Goal: Task Accomplishment & Management: Complete application form

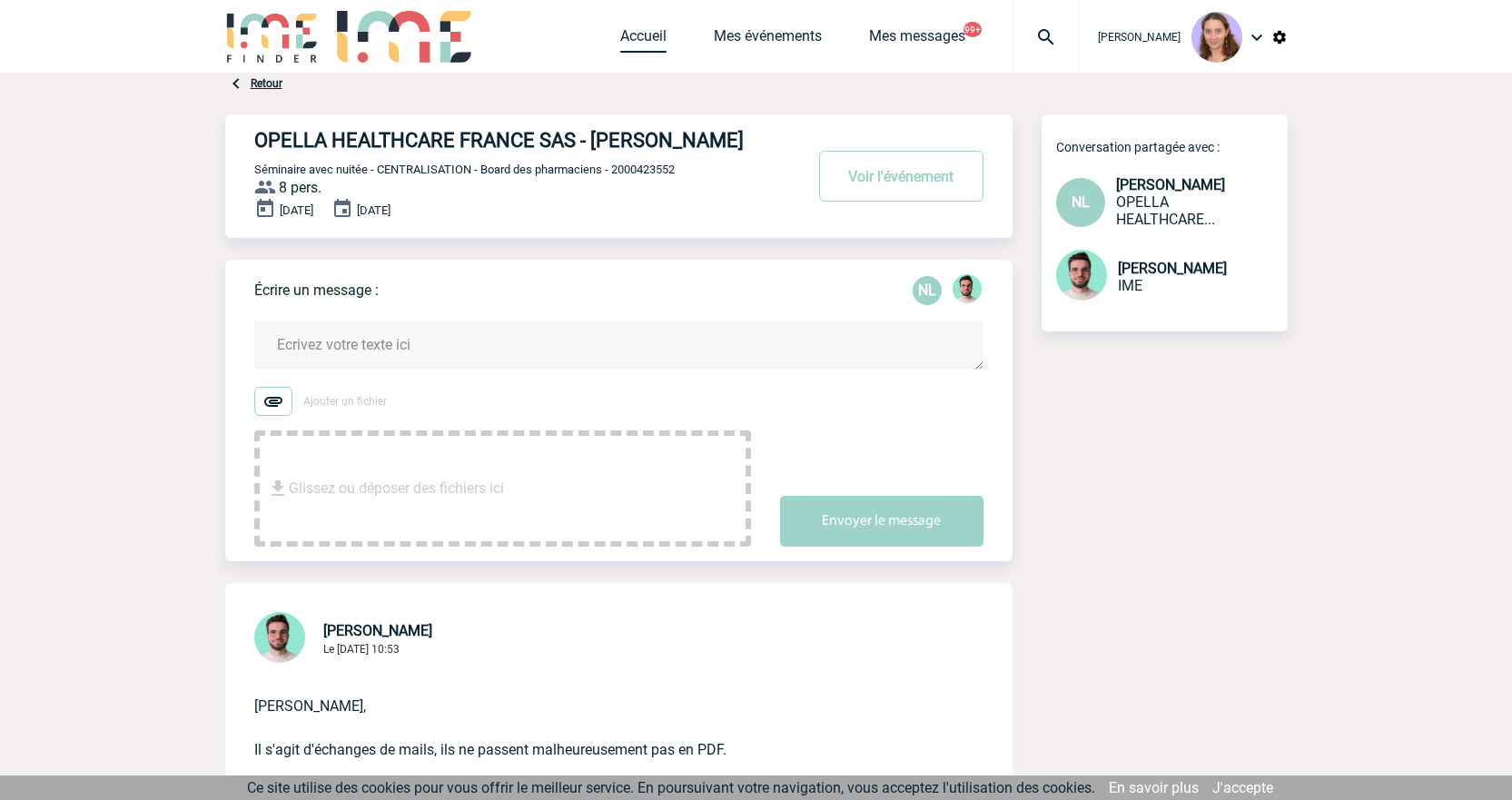
click at [630, 45] on link "Accueil" at bounding box center [643, 40] width 46 height 25
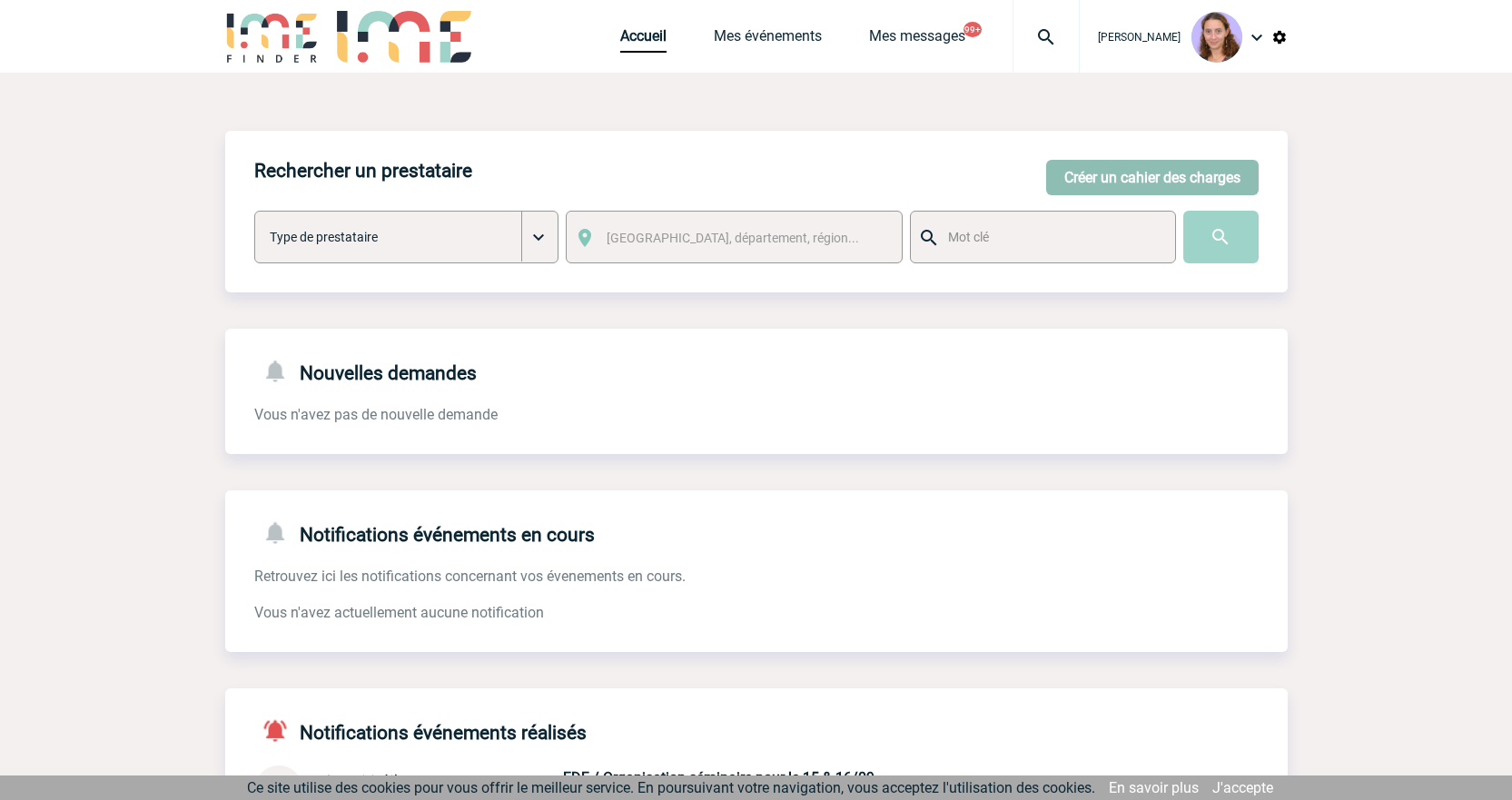
click at [1090, 169] on button "Créer un cahier des charges" at bounding box center [1152, 178] width 212 height 36
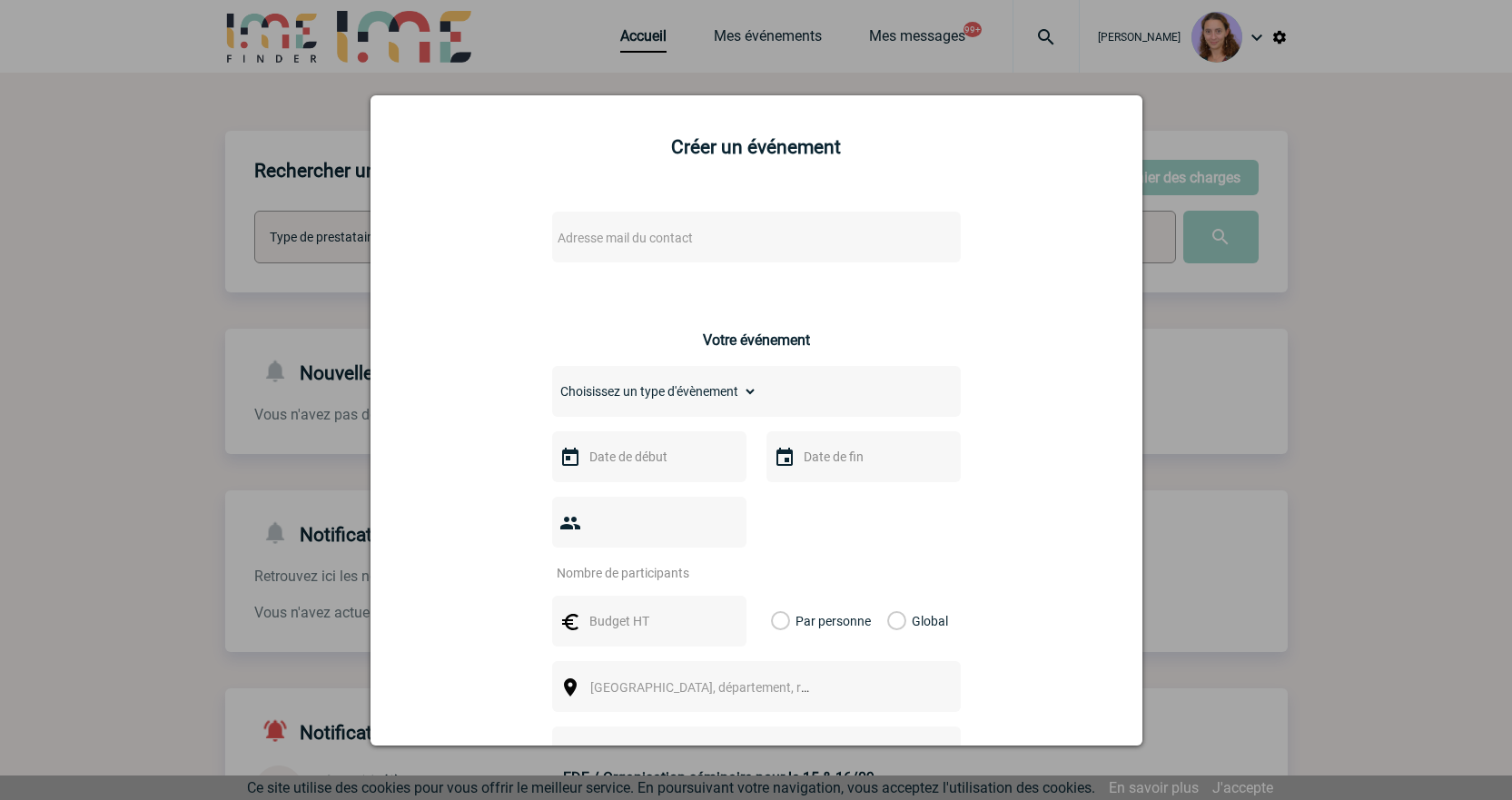
click at [671, 225] on div "Adresse mail du contact" at bounding box center [756, 236] width 408 height 51
click at [670, 238] on span "Adresse mail du contact" at bounding box center [625, 237] width 135 height 14
paste input "Najia.Chaouachi@sanofi.com"
type input "Najia.Chaouachi@sanofi.com"
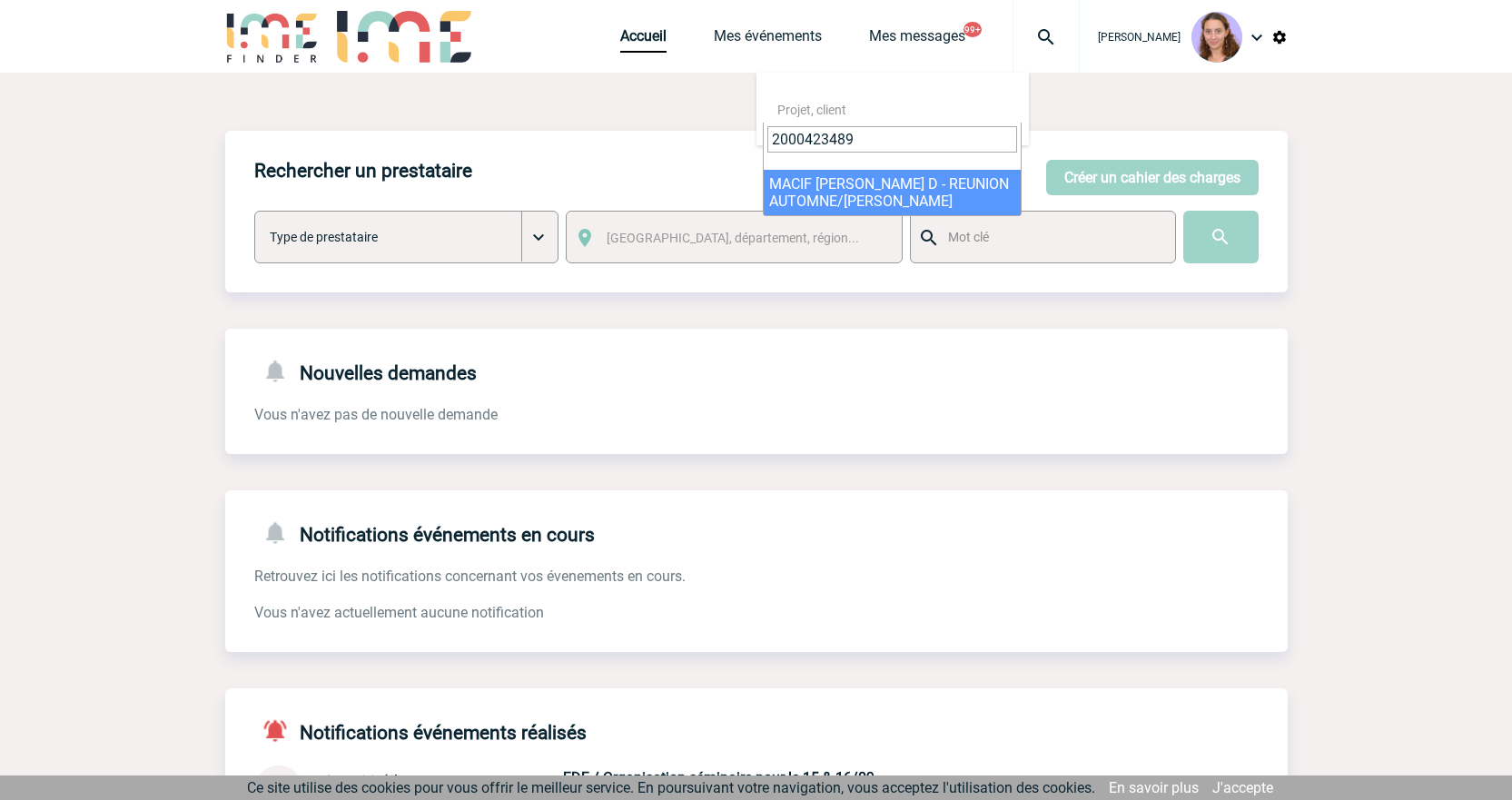
type input "2000423489"
select select "22990"
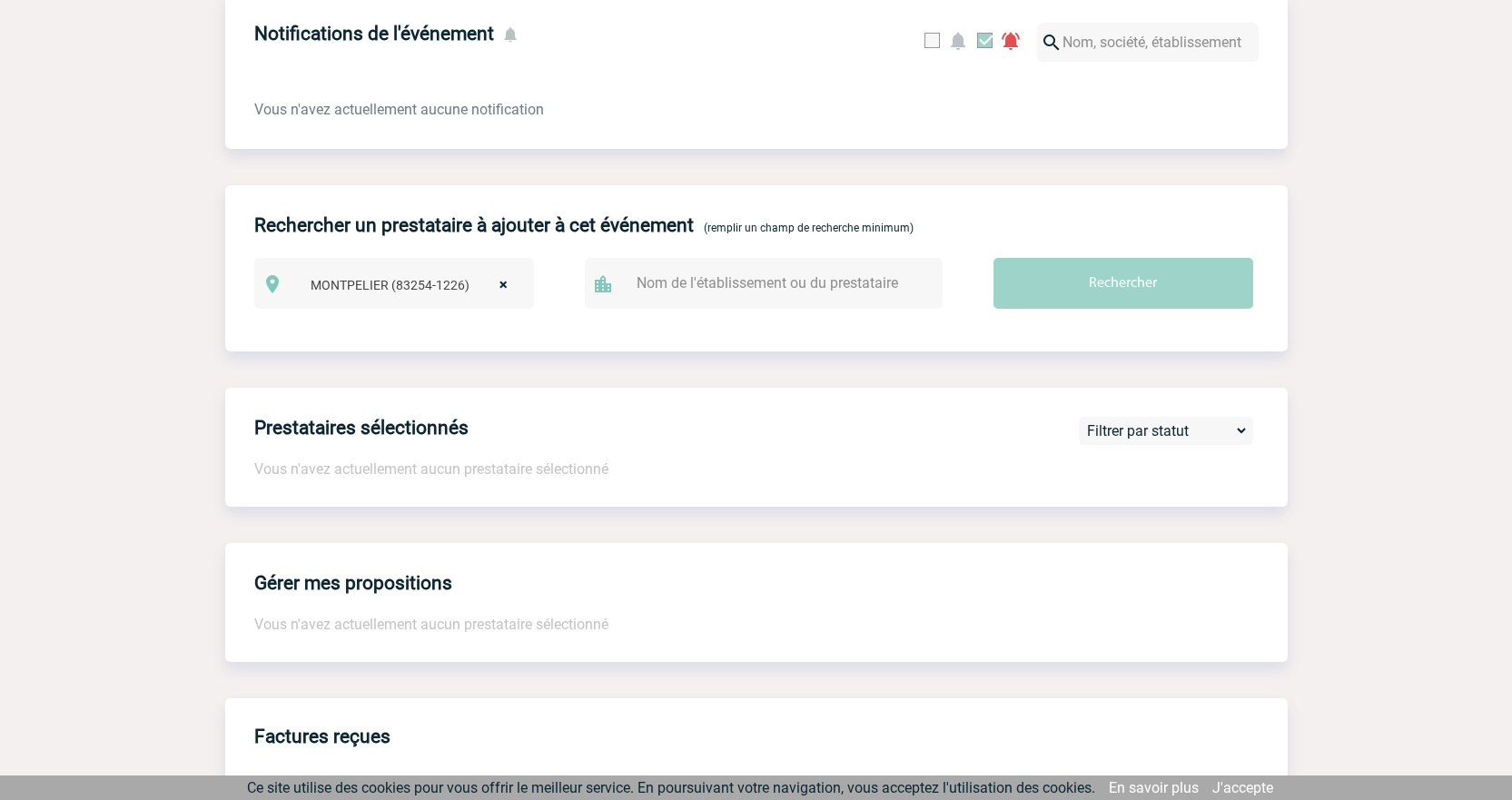
scroll to position [1360, 0]
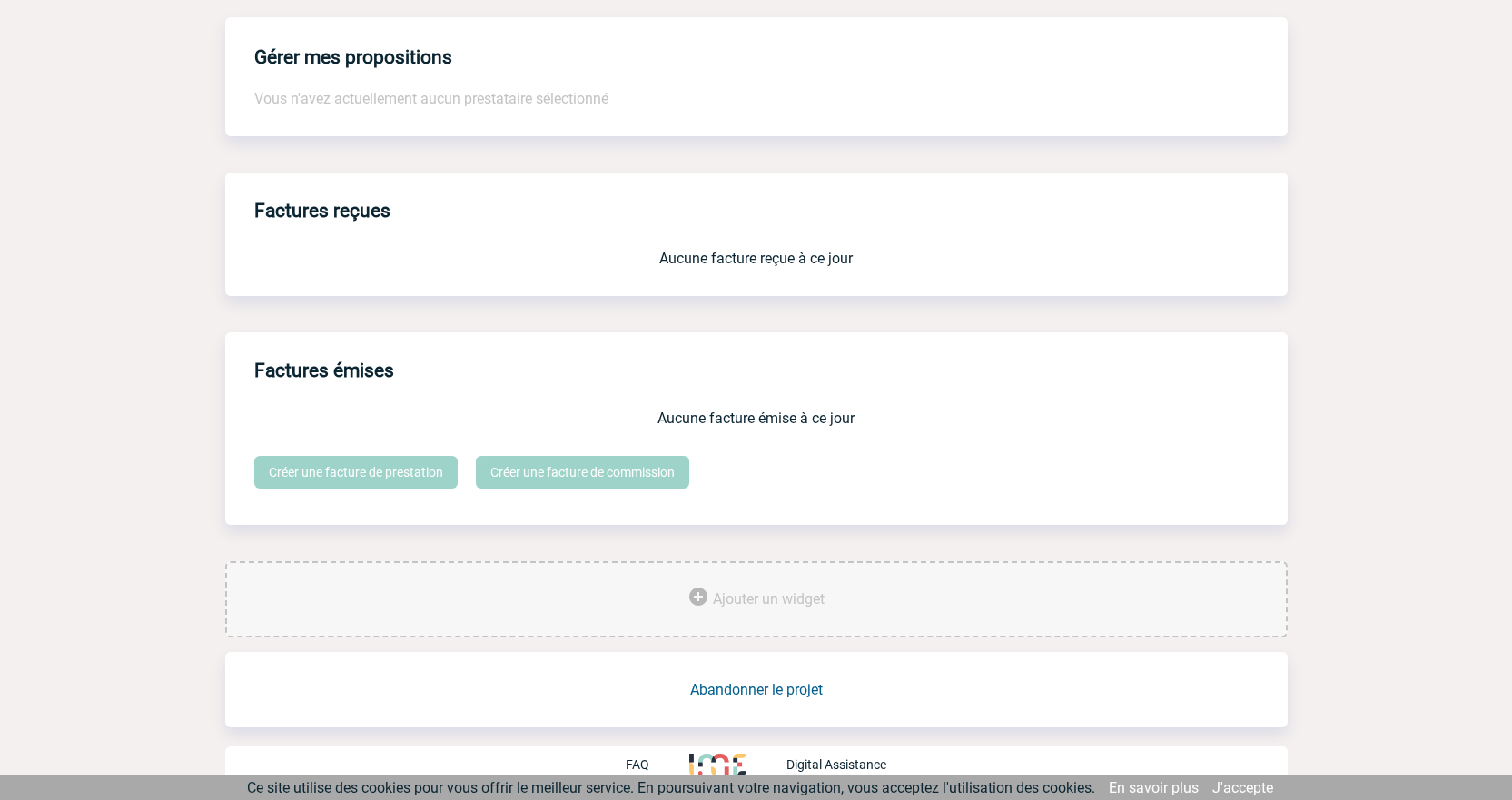
click at [754, 695] on link "Abandonner le projet" at bounding box center [756, 689] width 132 height 17
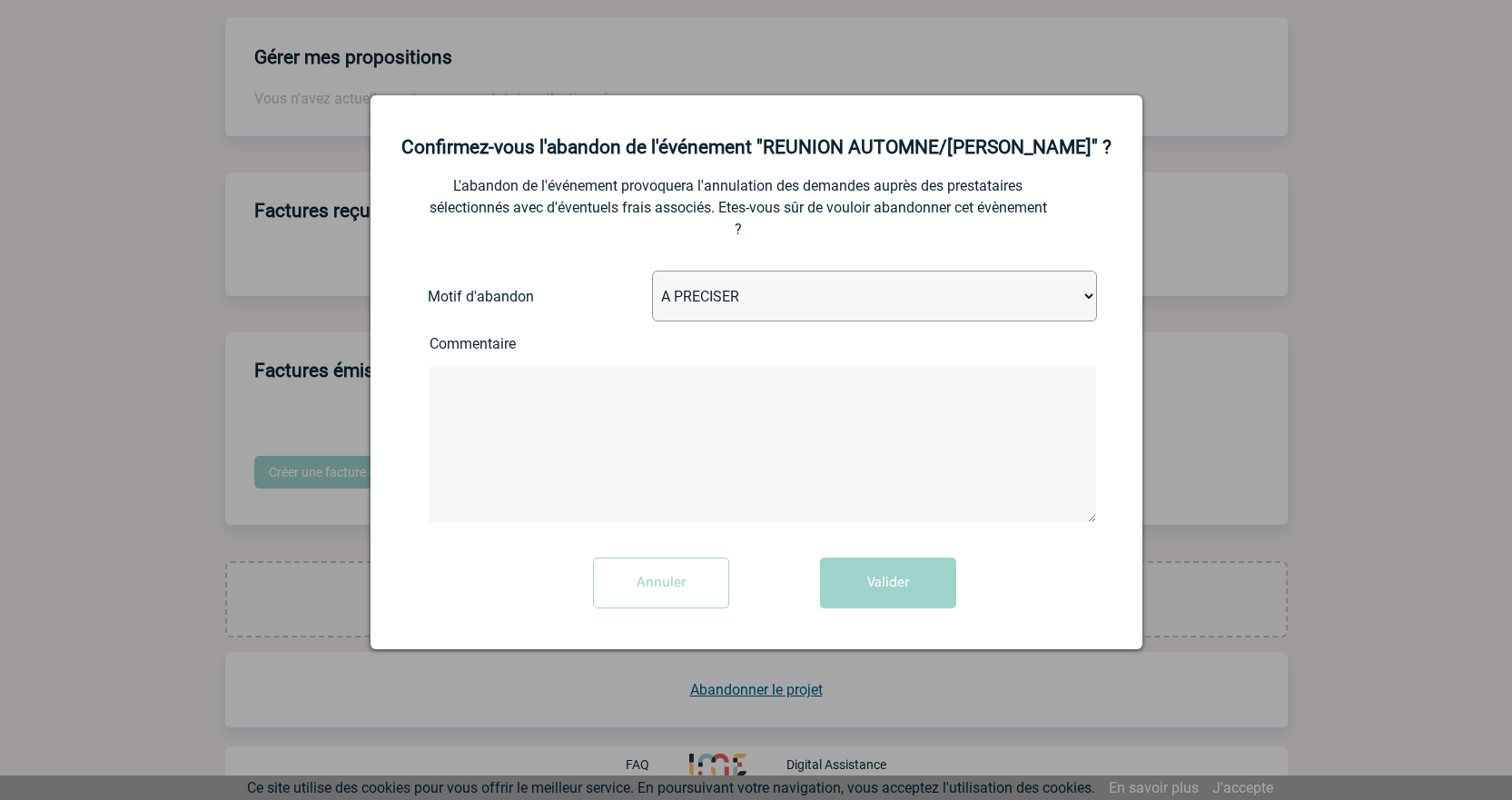
click at [700, 318] on select "A PRECISER Projet annulé Projet reporté Evénement organisé en interne A fait ap…" at bounding box center [874, 295] width 445 height 51
drag, startPoint x: 682, startPoint y: 296, endPoint x: 768, endPoint y: 449, distance: 175.5
click at [682, 296] on select "A PRECISER Projet annulé Projet reporté Evénement organisé en interne A fait ap…" at bounding box center [874, 295] width 445 height 51
drag, startPoint x: 714, startPoint y: 309, endPoint x: 731, endPoint y: 317, distance: 18.8
click at [714, 308] on select "A PRECISER Projet annulé Projet reporté Evénement organisé en interne A fait ap…" at bounding box center [874, 295] width 445 height 51
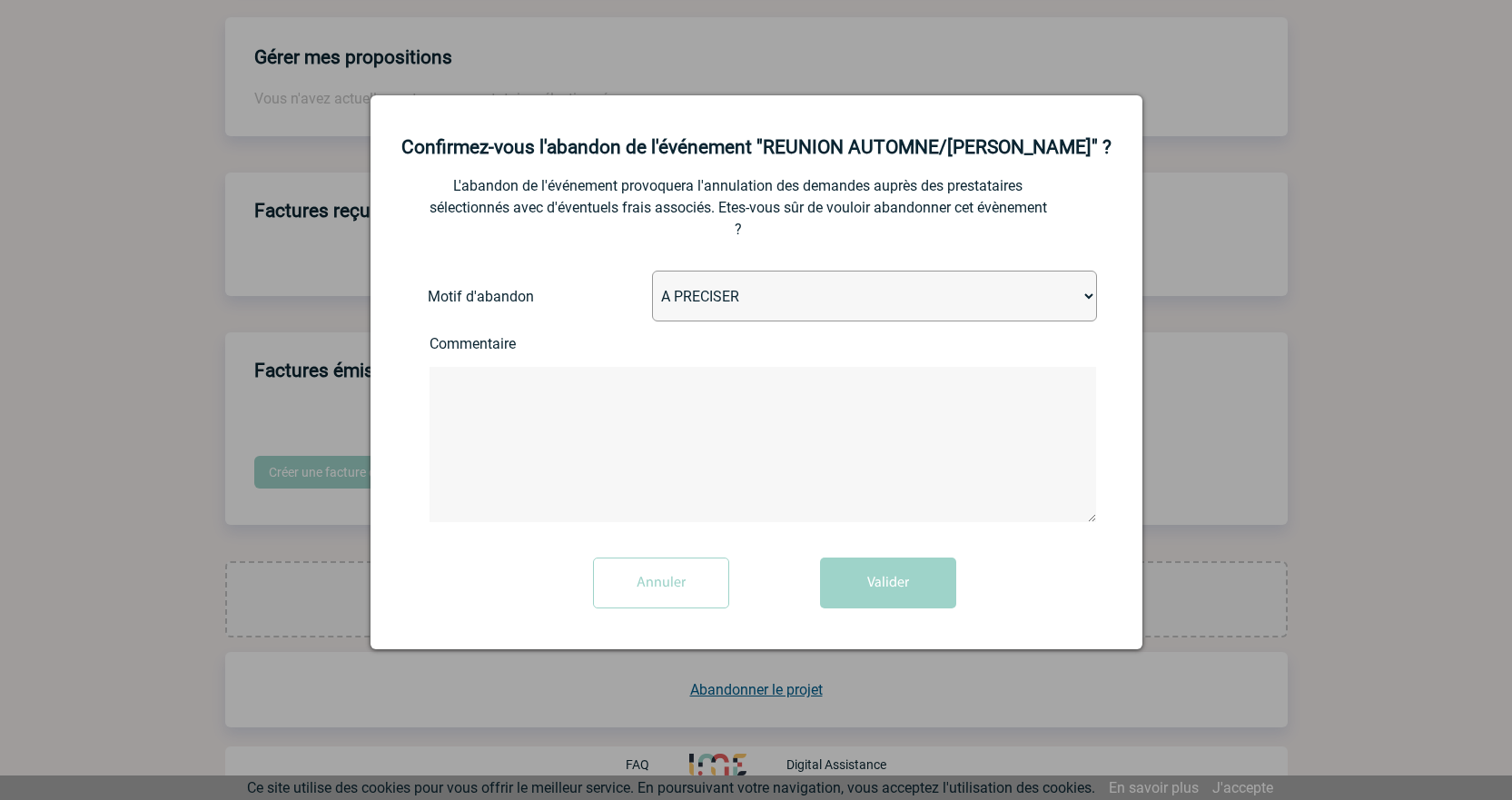
select select "ABANDON_PROJET_10"
click at [652, 271] on select "A PRECISER Projet annulé Projet reporté Evénement organisé en interne A fait ap…" at bounding box center [874, 295] width 445 height 51
click at [599, 427] on textarea at bounding box center [763, 444] width 666 height 155
paste textarea "l’[GEOGRAPHIC_DATA]"
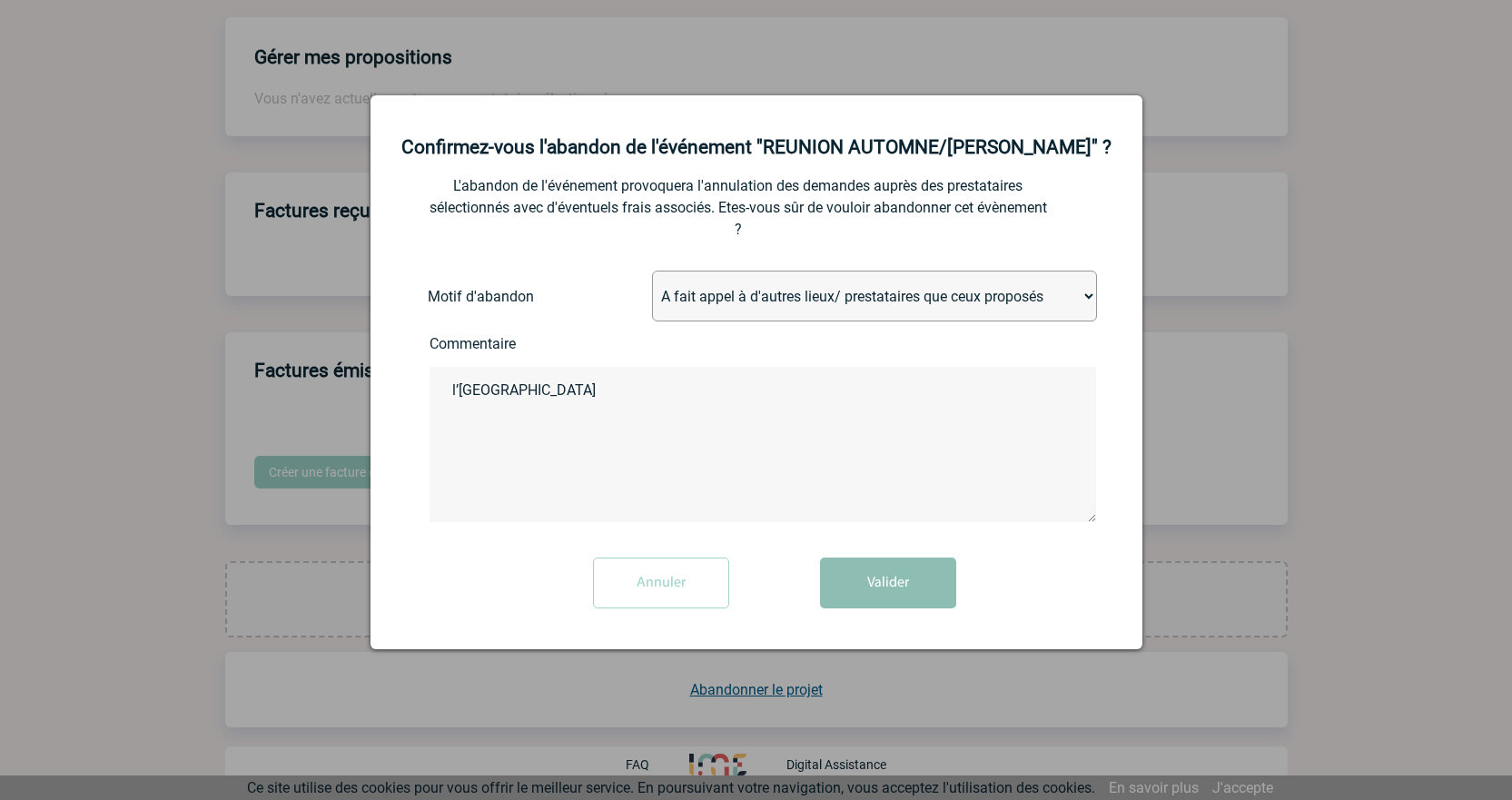
type textarea "l’[GEOGRAPHIC_DATA]"
click at [879, 565] on button "Valider" at bounding box center [887, 582] width 136 height 51
